Goal: Check status: Check status

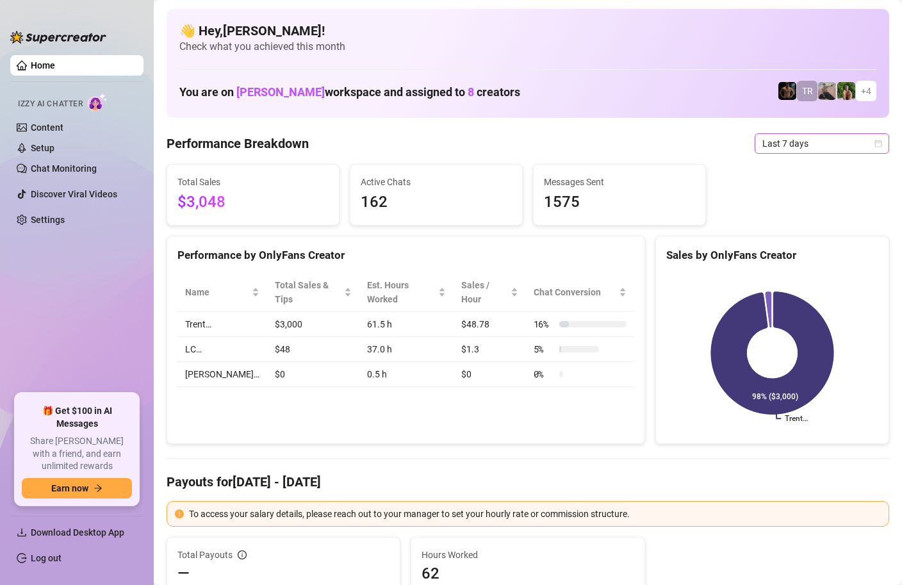
click at [882, 143] on div "Last 7 days" at bounding box center [822, 143] width 135 height 21
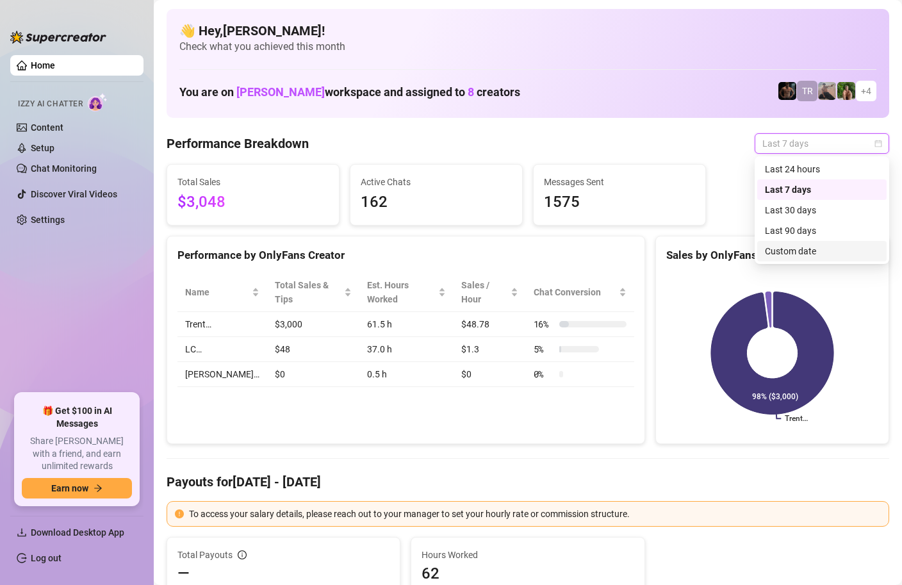
click at [808, 254] on div "Custom date" at bounding box center [822, 251] width 114 height 14
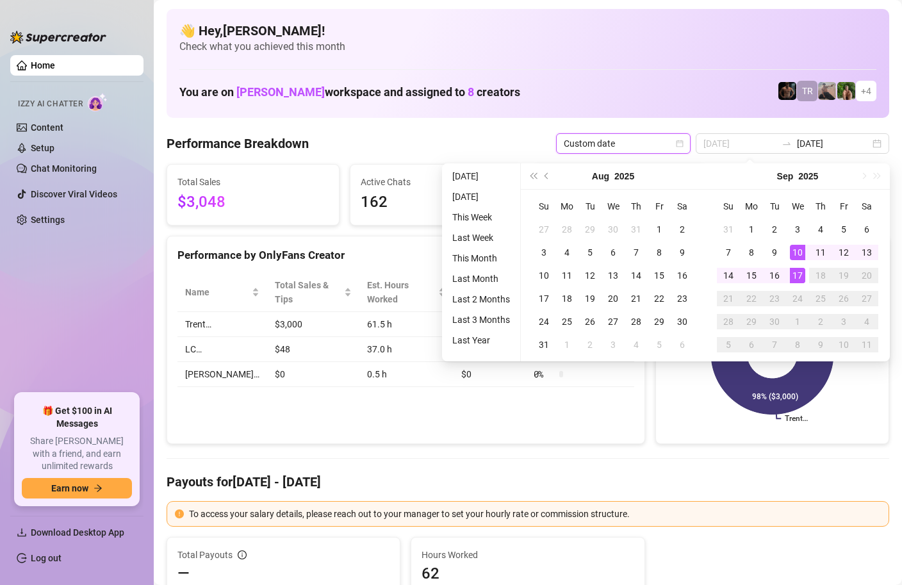
type input "[DATE]"
click at [800, 276] on div "17" at bounding box center [797, 275] width 15 height 15
type input "[DATE]"
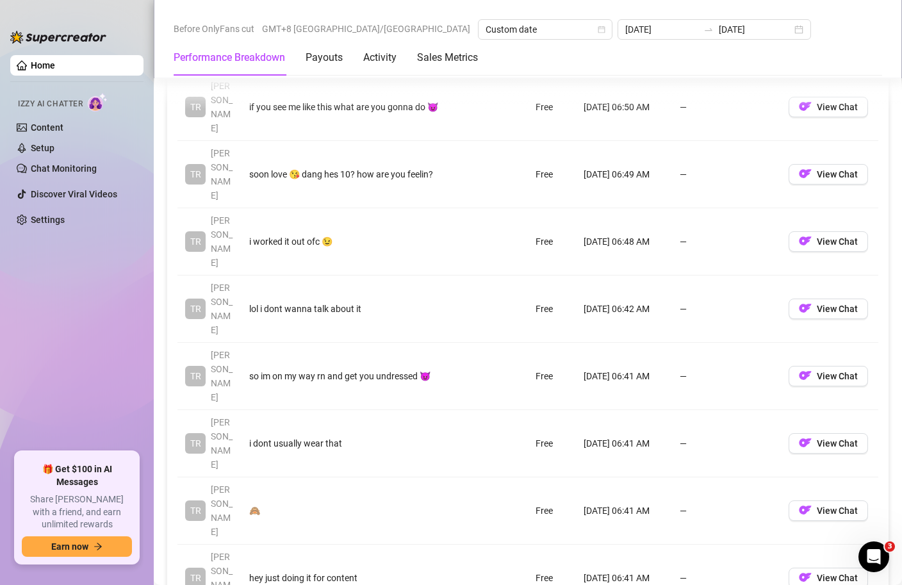
scroll to position [1473, 0]
